Goal: Transaction & Acquisition: Purchase product/service

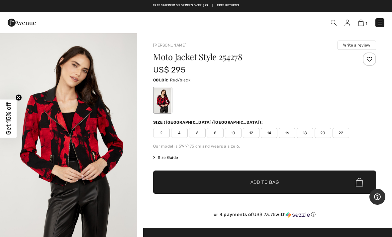
click at [170, 160] on span "Size Guide" at bounding box center [165, 158] width 25 height 6
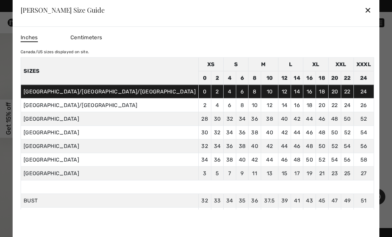
click at [365, 10] on div "✕" at bounding box center [368, 10] width 7 height 14
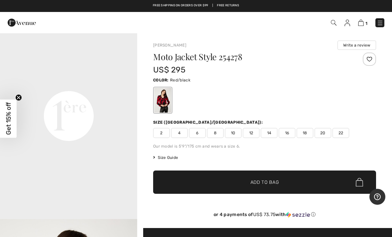
click at [232, 131] on span "10" at bounding box center [233, 133] width 17 height 10
click at [280, 183] on span "✔ Added to Bag Add to Bag" at bounding box center [264, 181] width 223 height 23
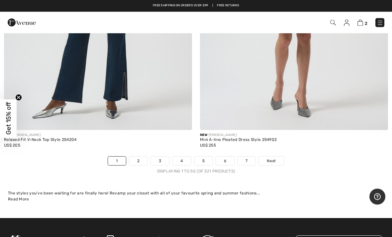
scroll to position [8089, 0]
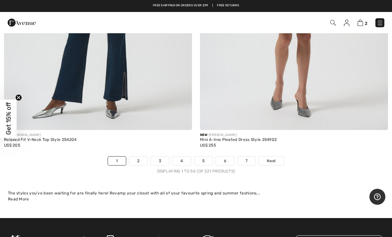
click at [138, 159] on link "2" at bounding box center [138, 161] width 18 height 9
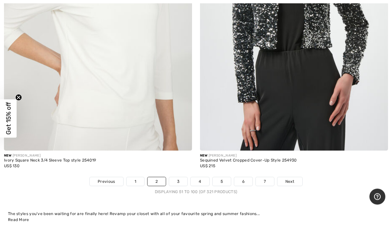
scroll to position [8035, 0]
click at [179, 179] on link "3" at bounding box center [178, 181] width 18 height 9
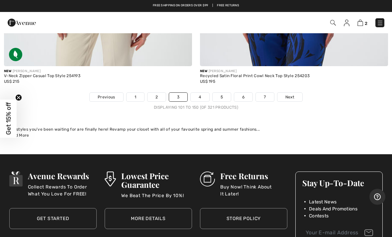
scroll to position [8015, 0]
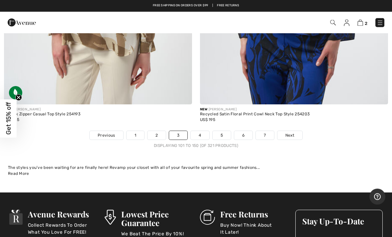
click at [199, 131] on link "4" at bounding box center [200, 135] width 18 height 9
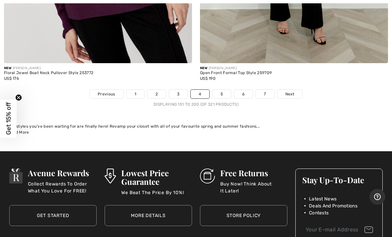
scroll to position [7985, 0]
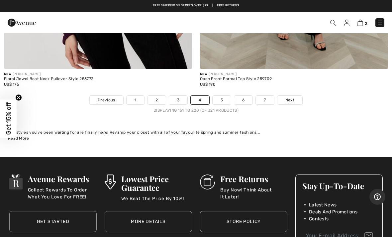
click at [220, 97] on link "5" at bounding box center [222, 100] width 18 height 9
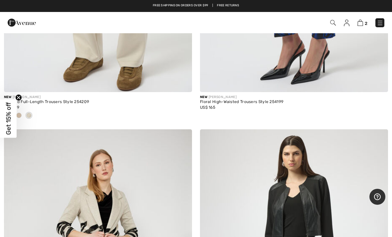
scroll to position [6708, 0]
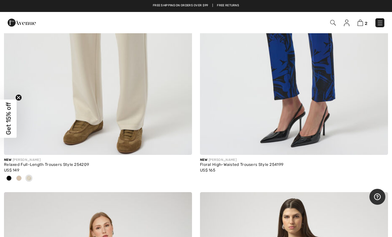
click at [363, 25] on img at bounding box center [361, 23] width 6 height 6
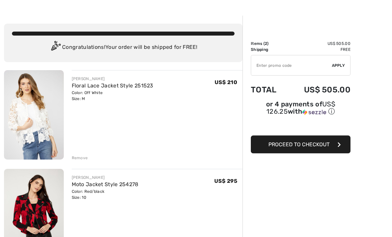
scroll to position [18, 0]
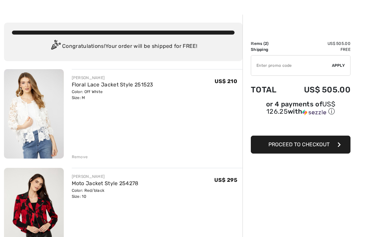
click at [108, 87] on link "Floral Lace Jacket Style 251523" at bounding box center [113, 84] width 82 height 6
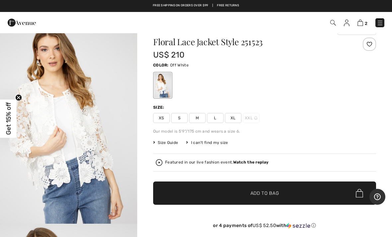
scroll to position [15, 0]
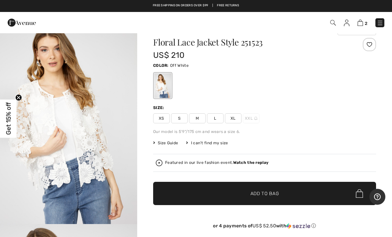
click at [171, 143] on span "Size Guide" at bounding box center [165, 143] width 25 height 6
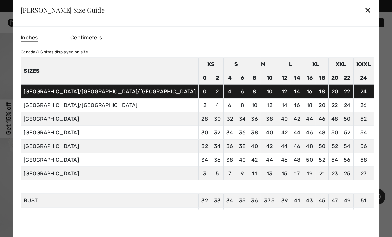
click at [305, 19] on div "Frank Lyman Size Guide ✕" at bounding box center [196, 9] width 367 height 33
click at [365, 17] on div "✕" at bounding box center [368, 10] width 7 height 14
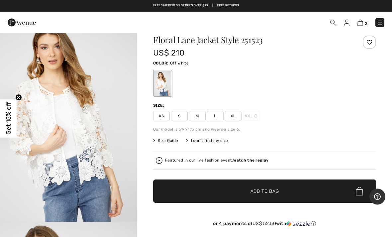
scroll to position [0, 0]
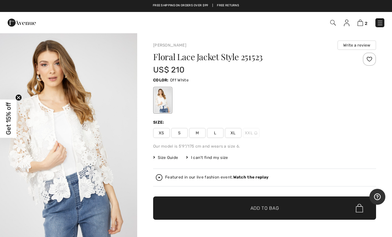
click at [363, 22] on img at bounding box center [361, 23] width 6 height 6
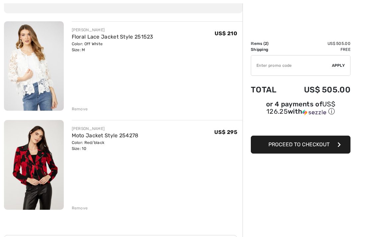
scroll to position [71, 0]
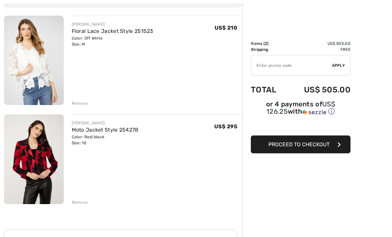
click at [83, 103] on div "Remove" at bounding box center [80, 104] width 16 height 6
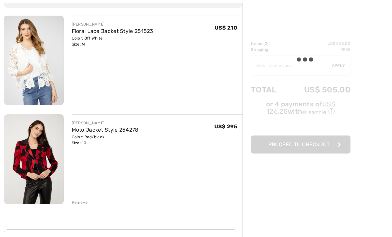
scroll to position [71, 0]
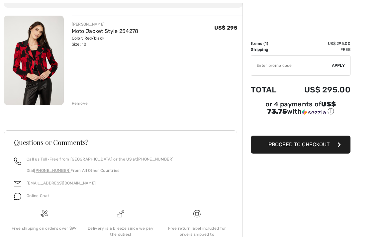
click at [33, 56] on img at bounding box center [34, 60] width 60 height 89
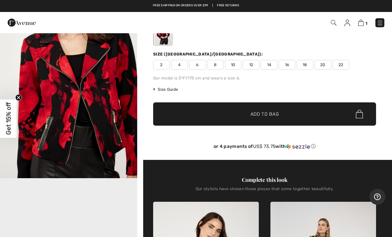
scroll to position [68, 0]
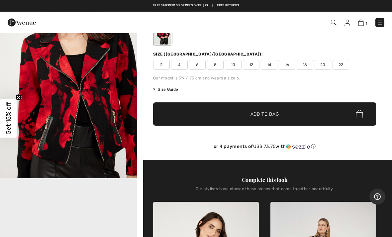
click at [169, 90] on span "Size Guide" at bounding box center [165, 90] width 25 height 6
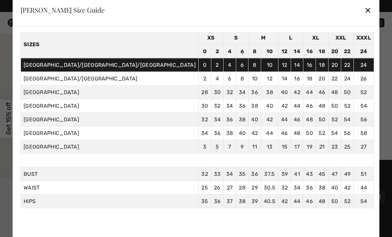
scroll to position [26, 0]
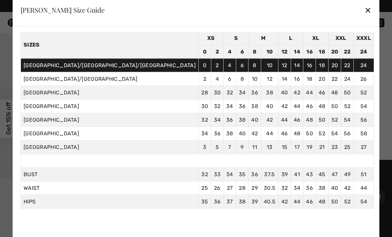
click at [365, 17] on div "✕" at bounding box center [368, 10] width 7 height 14
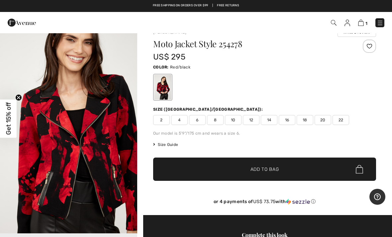
scroll to position [11, 0]
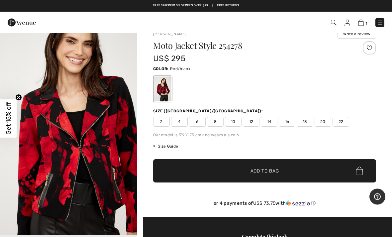
click at [253, 120] on span "12" at bounding box center [251, 122] width 17 height 10
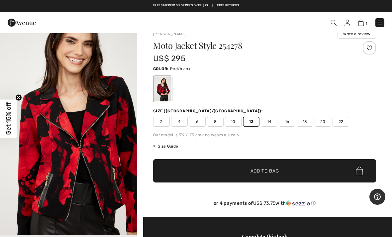
click at [253, 168] on span "Add to Bag" at bounding box center [265, 170] width 29 height 7
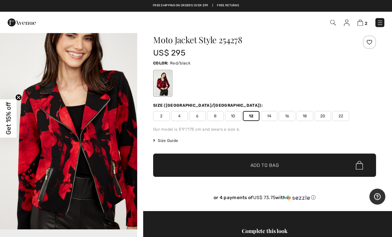
scroll to position [14, 0]
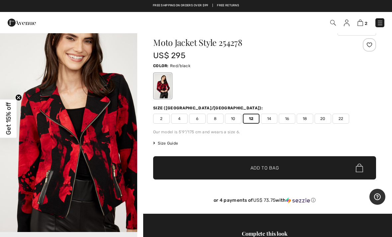
click at [361, 25] on img at bounding box center [361, 23] width 6 height 6
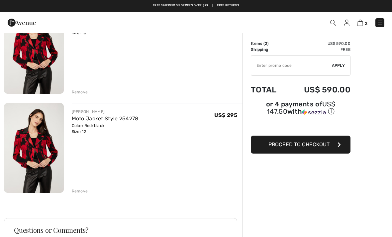
scroll to position [82, 0]
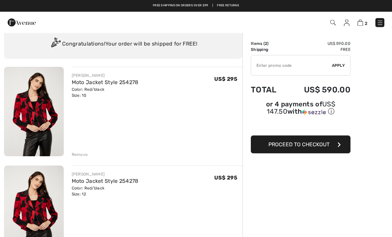
click at [82, 157] on div "Remove" at bounding box center [80, 155] width 16 height 6
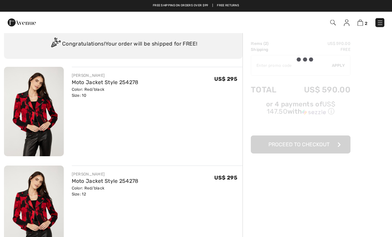
scroll to position [20, 0]
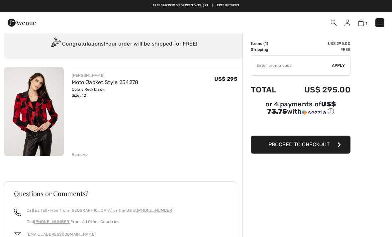
click at [307, 148] on span "Proceed to Checkout" at bounding box center [299, 144] width 61 height 6
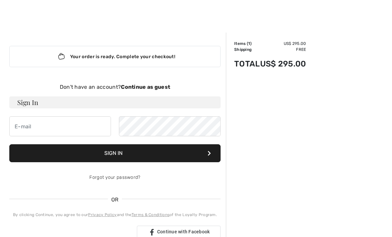
click at [49, 103] on h3 "Sign In" at bounding box center [114, 102] width 211 height 12
click at [65, 128] on input "email" at bounding box center [60, 126] width 102 height 20
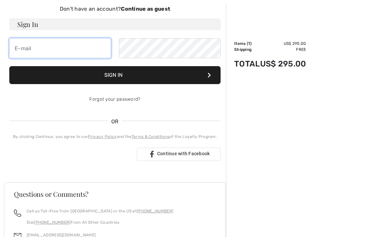
type input "u"
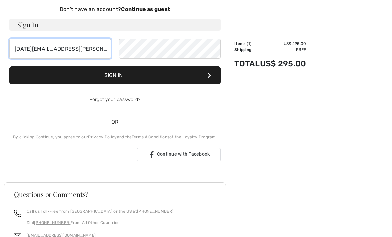
type input "lucia.brannon@gmail.com"
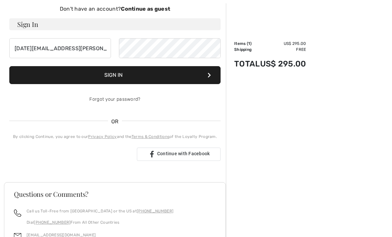
click at [147, 77] on button "Sign In" at bounding box center [114, 75] width 211 height 18
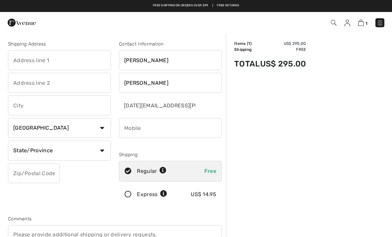
click at [57, 60] on input "text" at bounding box center [59, 60] width 103 height 20
type input "3527 Mt Diablo Blvd, #186"
click at [49, 102] on input "text" at bounding box center [59, 105] width 103 height 20
click at [90, 129] on select "Country Canada United States Afghanistan Aland Islands Albania Algeria American…" at bounding box center [59, 128] width 103 height 20
type input "Lafayette"
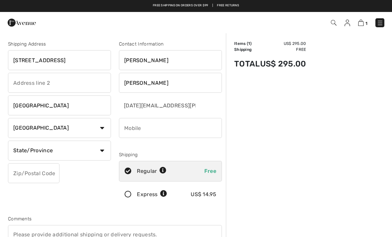
select select "US"
click at [94, 152] on select "State/Province Alabama Alaska American Samoa Arizona Arkansas California Colora…" at bounding box center [59, 151] width 103 height 20
select select "CA"
click at [171, 128] on input "phone" at bounding box center [170, 128] width 103 height 20
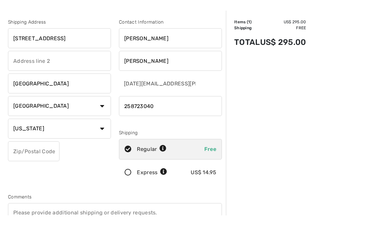
scroll to position [1, 0]
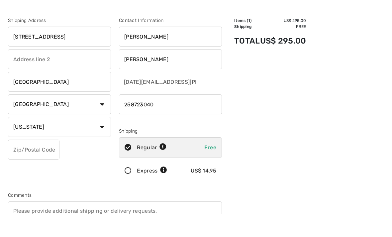
type input "258723040"
click at [44, 163] on input "text" at bounding box center [34, 173] width 52 height 20
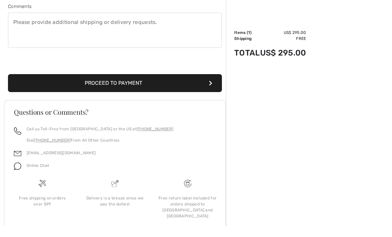
scroll to position [202, 0]
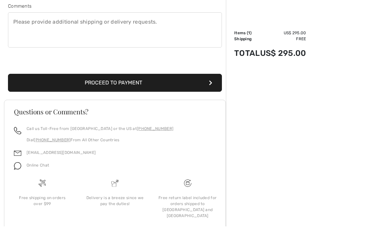
type input "94549"
click at [159, 89] on button "Proceed to Payment" at bounding box center [115, 93] width 214 height 18
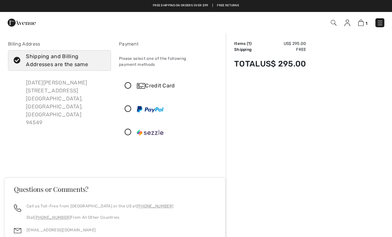
click at [126, 83] on icon at bounding box center [128, 85] width 18 height 7
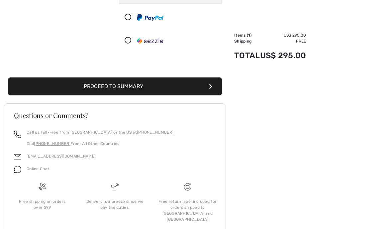
scroll to position [184, 0]
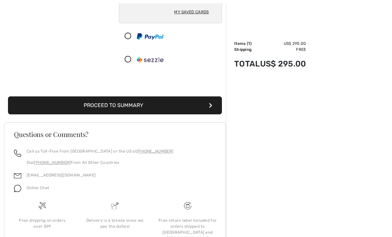
click at [183, 97] on button "Proceed to Summary" at bounding box center [115, 106] width 214 height 18
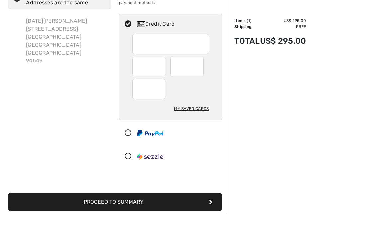
scroll to position [84, 0]
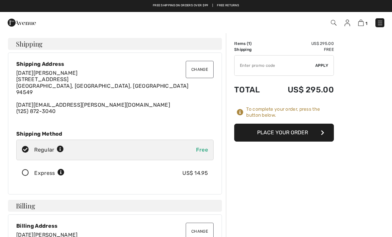
click at [304, 137] on button "Place Your Order" at bounding box center [284, 133] width 100 height 18
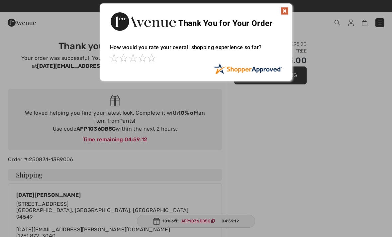
click at [285, 14] on img at bounding box center [285, 11] width 8 height 8
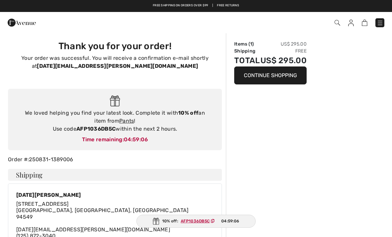
click at [123, 121] on link "Pants" at bounding box center [126, 121] width 15 height 6
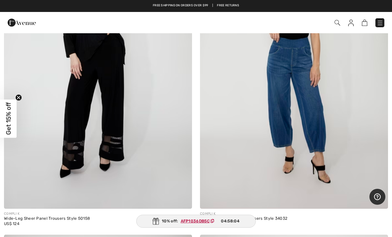
scroll to position [6901, 0]
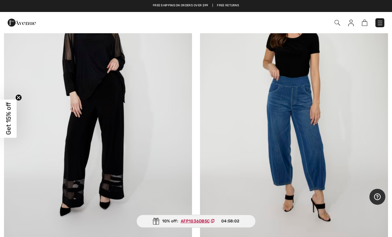
click at [319, 162] on img at bounding box center [294, 106] width 188 height 282
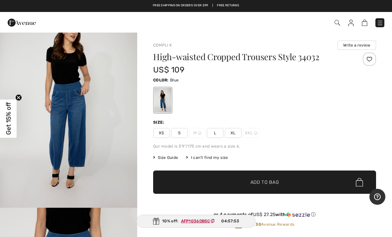
scroll to position [689, 0]
click at [239, 116] on div "High-waisted Cropped Trousers Style 34032 US$ 109 Color: Blue Size: XS S M L XL…" at bounding box center [264, 146] width 223 height 187
click at [168, 159] on span "Size Guide" at bounding box center [165, 158] width 25 height 6
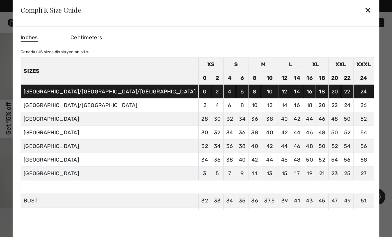
click at [365, 16] on div "✕" at bounding box center [368, 10] width 7 height 14
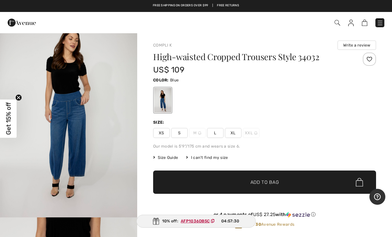
scroll to position [679, 0]
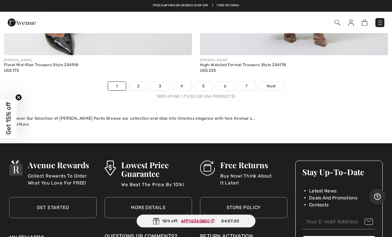
scroll to position [8090, 0]
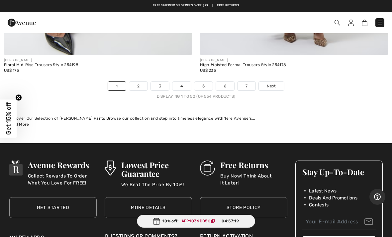
click at [140, 82] on link "2" at bounding box center [138, 86] width 18 height 9
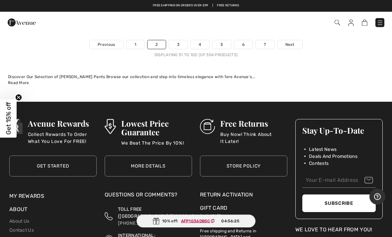
scroll to position [8108, 0]
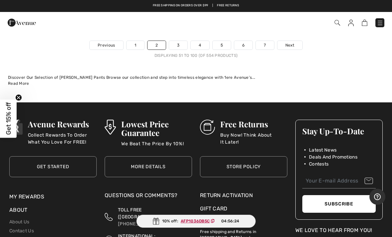
click at [175, 41] on link "3" at bounding box center [178, 45] width 18 height 9
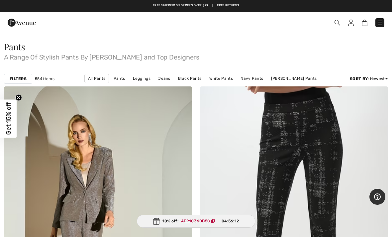
click at [336, 25] on img at bounding box center [338, 23] width 6 height 6
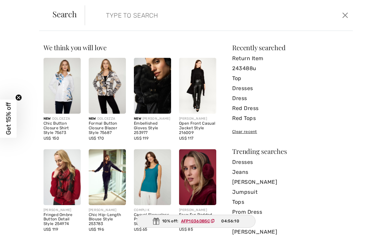
click at [149, 13] on input "search" at bounding box center [191, 15] width 180 height 20
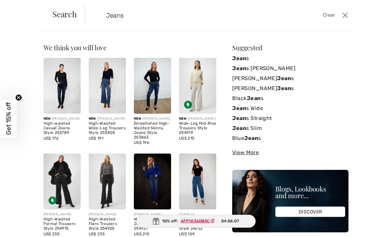
type input "Jeans"
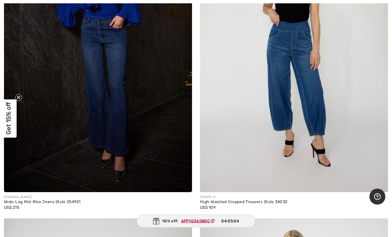
scroll to position [1109, 0]
click at [314, 95] on img at bounding box center [294, 51] width 188 height 282
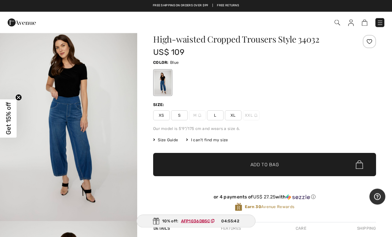
scroll to position [18, 0]
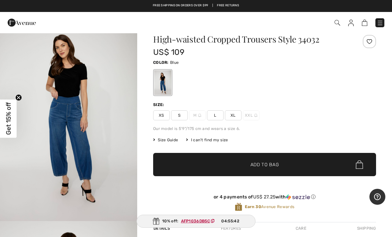
click at [168, 140] on span "Size Guide" at bounding box center [165, 140] width 25 height 6
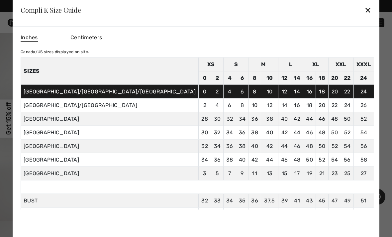
click at [365, 17] on div "✕" at bounding box center [368, 10] width 7 height 14
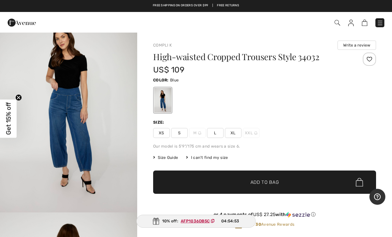
scroll to position [27, 0]
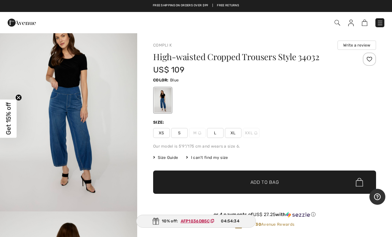
click at [171, 160] on span "Size Guide" at bounding box center [165, 158] width 25 height 6
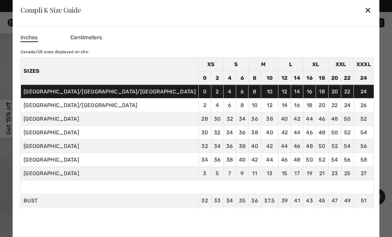
click at [365, 11] on div "✕" at bounding box center [368, 10] width 7 height 14
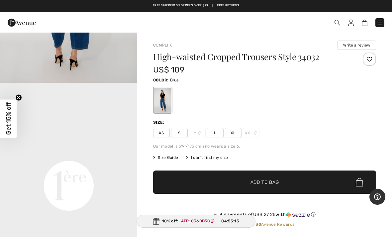
scroll to position [361, 0]
click at [211, 136] on span "L" at bounding box center [215, 133] width 17 height 10
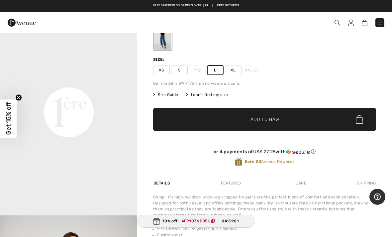
scroll to position [377, 0]
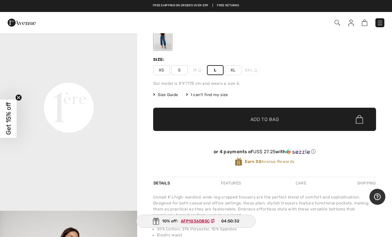
click at [304, 221] on div "Compli K's high-waisted, wide-leg cropped trousers are the perfect blend of com…" at bounding box center [264, 241] width 223 height 94
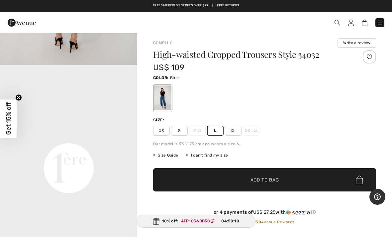
scroll to position [0, 0]
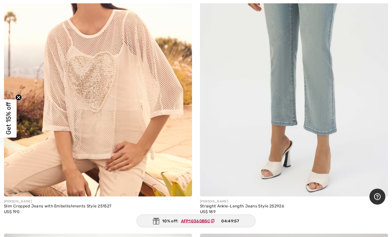
scroll to position [2091, 0]
click at [327, 107] on img at bounding box center [294, 55] width 188 height 282
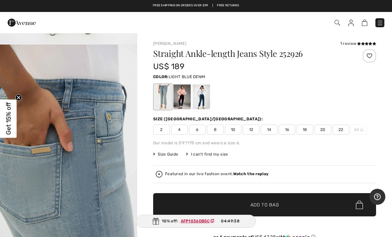
scroll to position [841, 0]
click at [162, 99] on div at bounding box center [162, 96] width 17 height 25
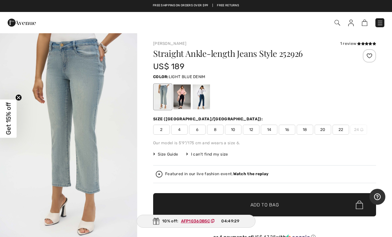
click at [358, 42] on icon at bounding box center [359, 43] width 4 height 3
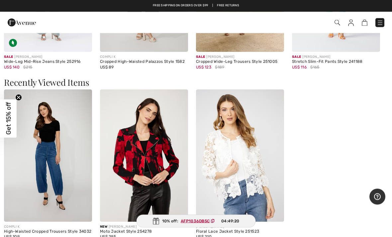
scroll to position [923, 0]
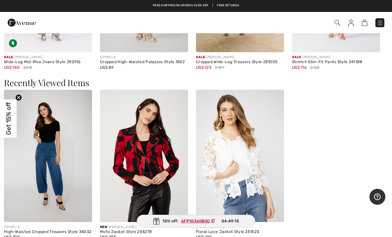
click at [256, 207] on img at bounding box center [240, 156] width 88 height 132
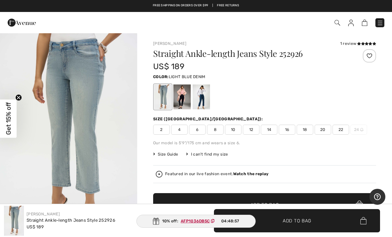
click at [173, 151] on span "Size Guide" at bounding box center [165, 154] width 25 height 6
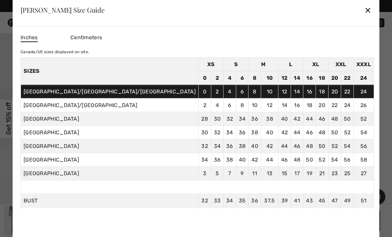
click at [365, 12] on div "✕" at bounding box center [368, 10] width 7 height 14
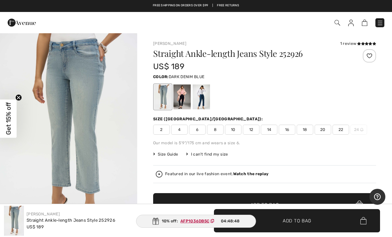
click at [184, 94] on div at bounding box center [181, 96] width 17 height 25
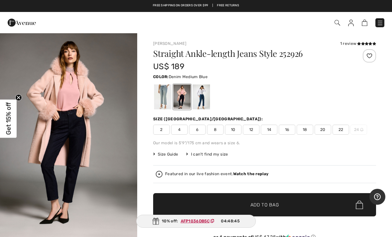
click at [208, 96] on div at bounding box center [201, 96] width 17 height 25
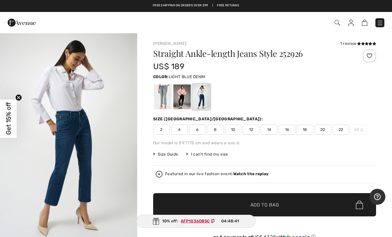
click at [165, 100] on div at bounding box center [162, 96] width 17 height 25
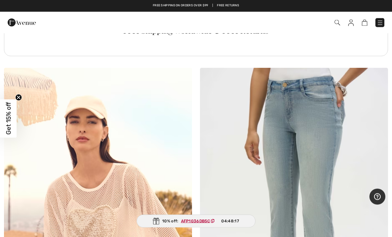
scroll to position [1937, 0]
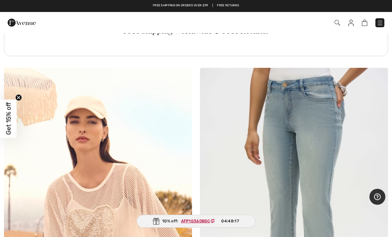
click at [337, 23] on img at bounding box center [338, 23] width 6 height 6
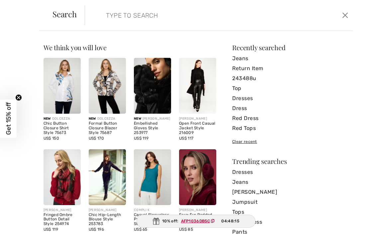
click at [161, 19] on input "search" at bounding box center [191, 15] width 180 height 20
type input "Ripped jeans"
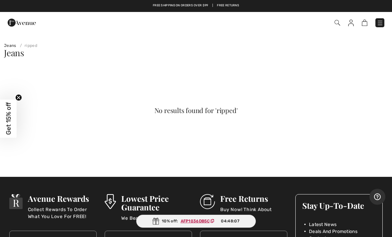
click at [335, 24] on img at bounding box center [338, 23] width 6 height 6
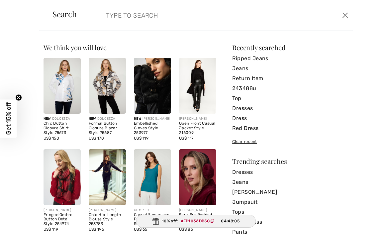
click at [145, 19] on input "search" at bounding box center [191, 15] width 180 height 20
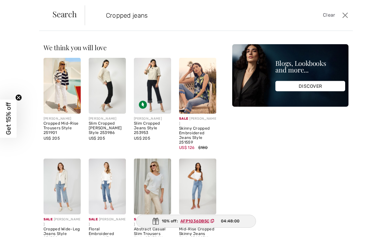
type input "Cropped jeans"
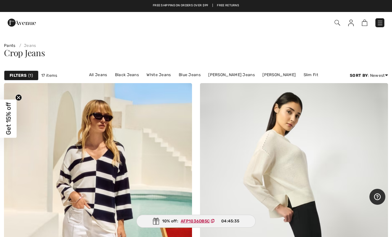
click at [337, 20] on img at bounding box center [338, 23] width 6 height 6
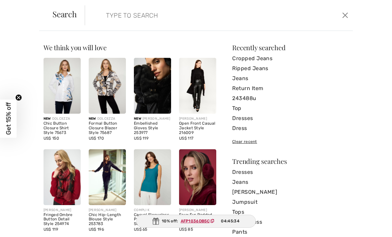
click at [166, 13] on input "search" at bounding box center [191, 15] width 180 height 20
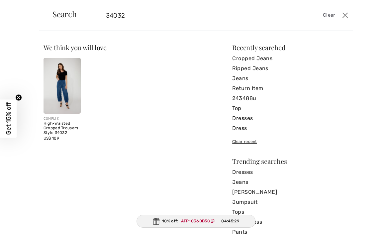
type input "34032"
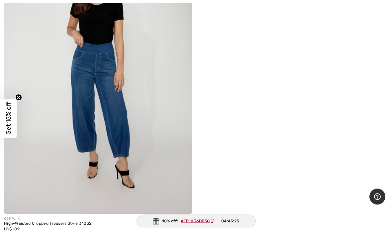
scroll to position [140, 0]
click at [135, 163] on img at bounding box center [98, 73] width 188 height 282
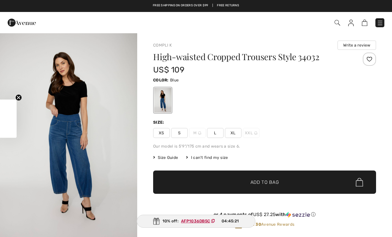
checkbox input "true"
click at [195, 135] on span "M" at bounding box center [197, 133] width 17 height 10
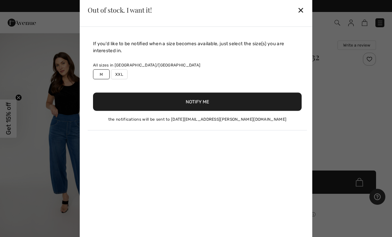
click at [299, 10] on div "✕" at bounding box center [300, 10] width 7 height 14
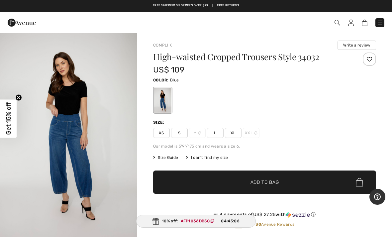
click at [170, 160] on span "Size Guide" at bounding box center [165, 158] width 25 height 6
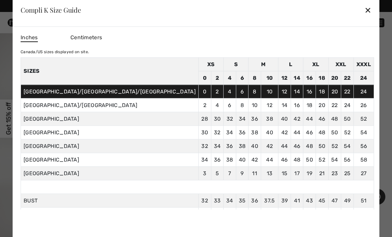
click at [365, 10] on div "✕" at bounding box center [368, 10] width 7 height 14
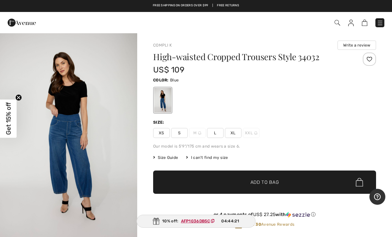
click at [215, 135] on span "L" at bounding box center [215, 133] width 17 height 10
copy ins "AFP1036DB5C"
click at [272, 183] on span "Add to Bag" at bounding box center [265, 182] width 29 height 7
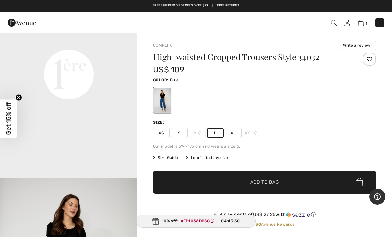
scroll to position [474, 0]
click at [178, 135] on span "S" at bounding box center [179, 133] width 17 height 10
click at [279, 186] on span "✔ Added to Bag Add to Bag" at bounding box center [264, 181] width 223 height 23
click at [169, 159] on span "Size Guide" at bounding box center [165, 158] width 25 height 6
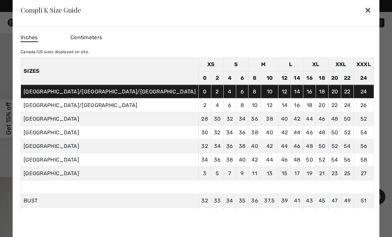
click at [365, 13] on div "✕" at bounding box center [368, 10] width 7 height 14
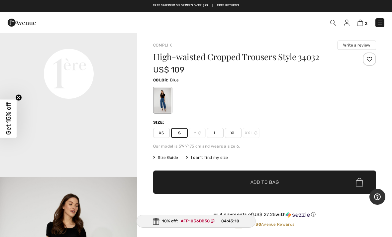
click at [362, 24] on img at bounding box center [361, 23] width 6 height 6
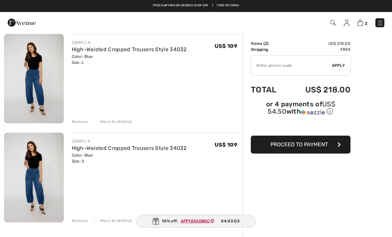
scroll to position [53, 0]
click at [81, 122] on div "Remove" at bounding box center [80, 122] width 16 height 6
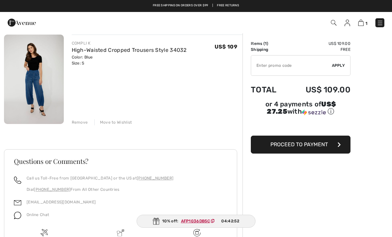
click at [291, 67] on input "TEXT" at bounding box center [291, 65] width 81 height 20
click at [278, 65] on input "TEXT" at bounding box center [291, 65] width 81 height 20
paste input "AFP1036DB5C"
type input "AFP1036DB5C"
click at [342, 67] on span "Apply" at bounding box center [338, 65] width 13 height 6
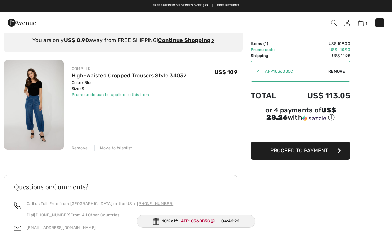
scroll to position [10, 0]
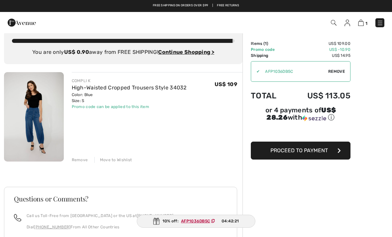
click at [338, 74] on span "Remove" at bounding box center [336, 71] width 17 height 6
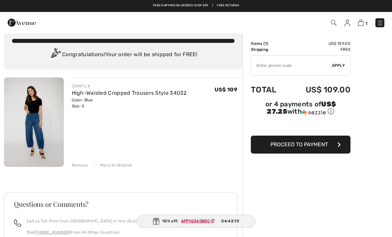
click at [287, 66] on input "TEXT" at bounding box center [291, 65] width 81 height 20
click at [278, 67] on input "TEXT" at bounding box center [291, 65] width 81 height 20
paste input "AFP1036DB5C"
type input "AFP1036DB5C"
click at [340, 68] on span "Apply" at bounding box center [338, 65] width 13 height 6
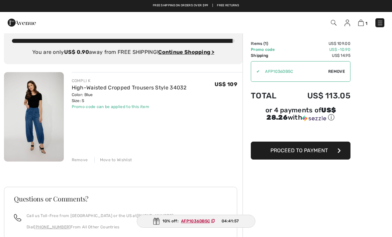
click at [339, 75] on div "✔ Apply Remove" at bounding box center [301, 71] width 100 height 21
click at [339, 72] on span "Remove" at bounding box center [336, 71] width 17 height 6
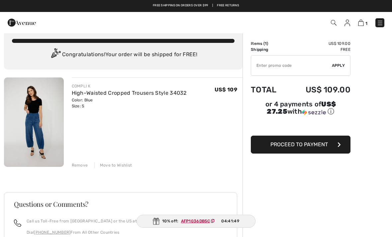
click at [299, 145] on span "Proceed to Payment" at bounding box center [299, 144] width 57 height 6
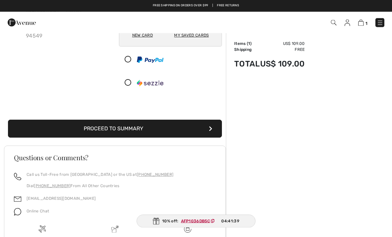
scroll to position [87, 0]
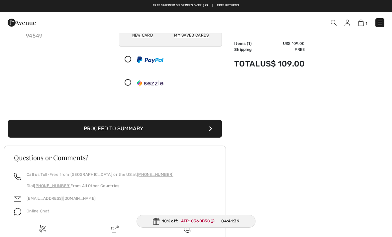
click at [152, 124] on button "Proceed to Summary" at bounding box center [115, 129] width 214 height 18
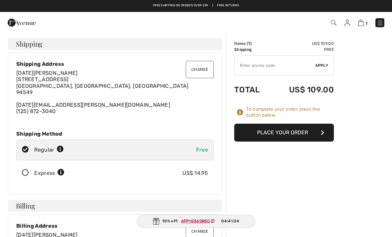
click at [296, 132] on button "Place Your Order" at bounding box center [284, 133] width 100 height 18
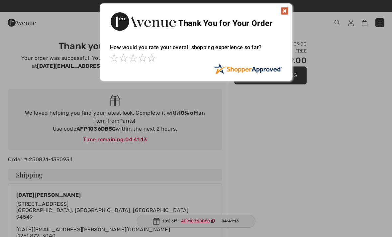
click at [284, 10] on img at bounding box center [285, 11] width 8 height 8
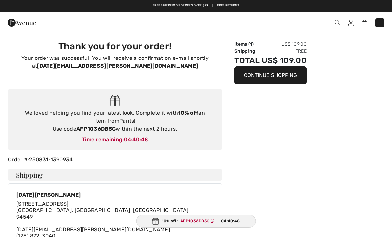
click at [17, 21] on img at bounding box center [22, 22] width 28 height 13
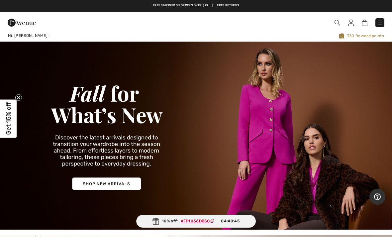
click at [353, 22] on img at bounding box center [351, 23] width 6 height 7
